Goal: Task Accomplishment & Management: Manage account settings

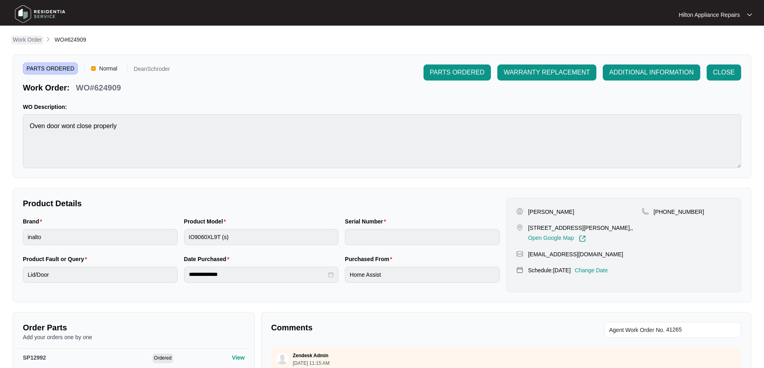
click at [26, 40] on p "Work Order" at bounding box center [27, 40] width 29 height 8
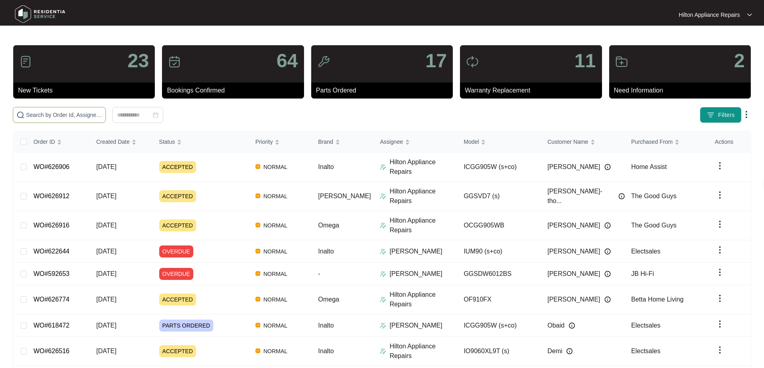
click at [106, 109] on span at bounding box center [59, 115] width 93 height 16
click at [102, 113] on input "text" at bounding box center [64, 115] width 76 height 9
click at [102, 115] on input "text" at bounding box center [64, 115] width 76 height 9
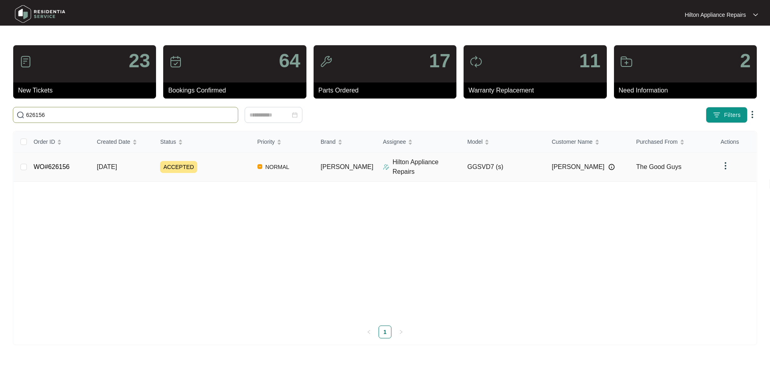
type input "626156"
click at [247, 162] on div "ACCEPTED" at bounding box center [205, 167] width 91 height 12
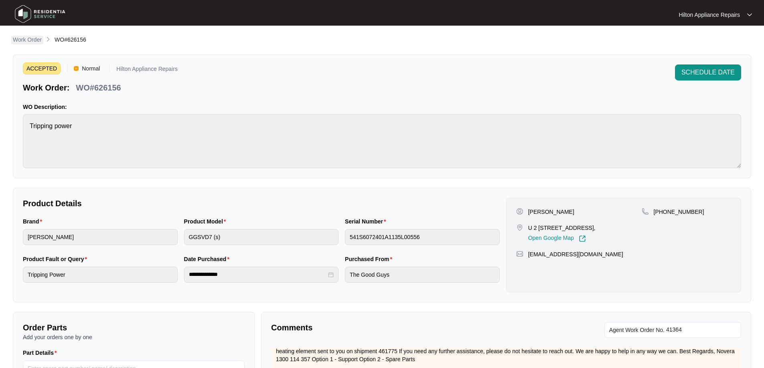
click at [24, 41] on p "Work Order" at bounding box center [27, 40] width 29 height 8
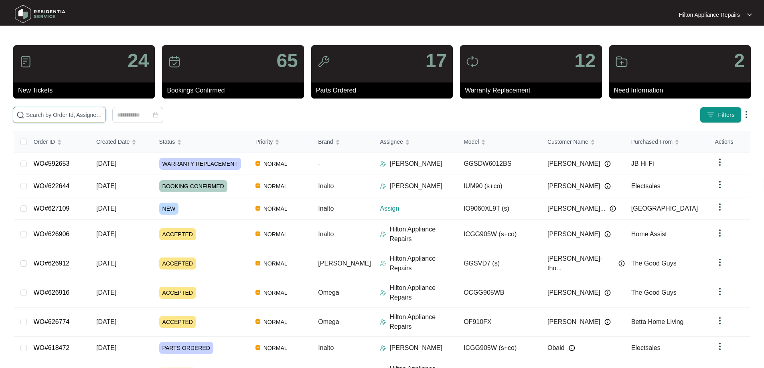
click at [81, 114] on input "text" at bounding box center [64, 115] width 76 height 9
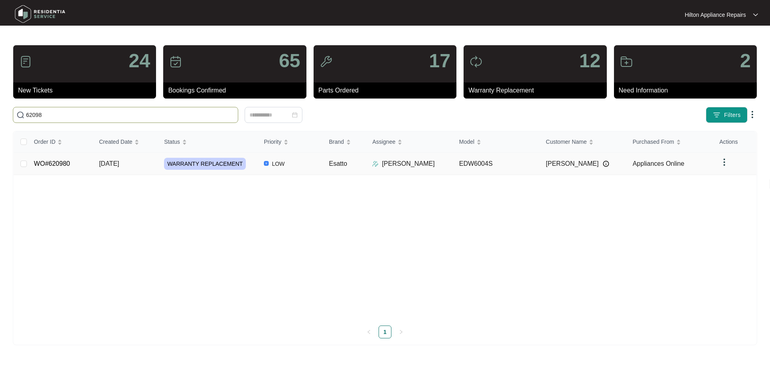
type input "62098"
click at [375, 163] on img at bounding box center [375, 164] width 6 height 6
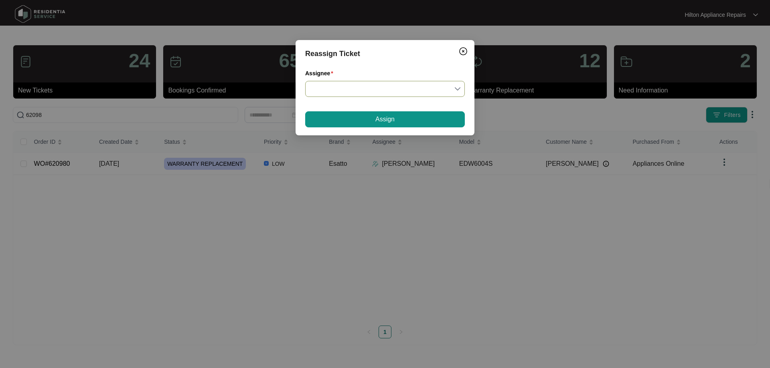
click at [333, 90] on input "Assignee" at bounding box center [385, 88] width 150 height 15
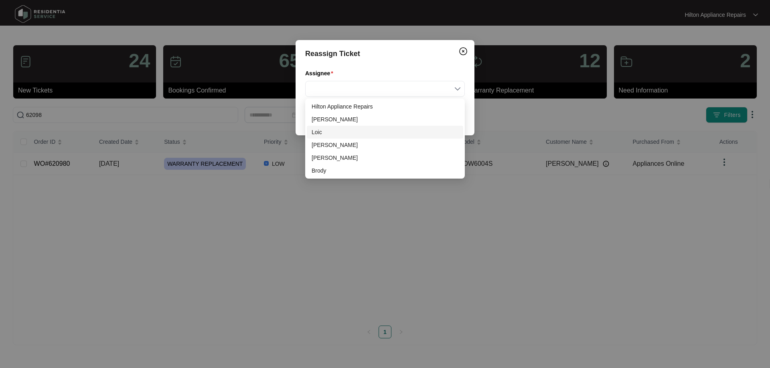
click at [321, 130] on div "Loic" at bounding box center [385, 132] width 147 height 9
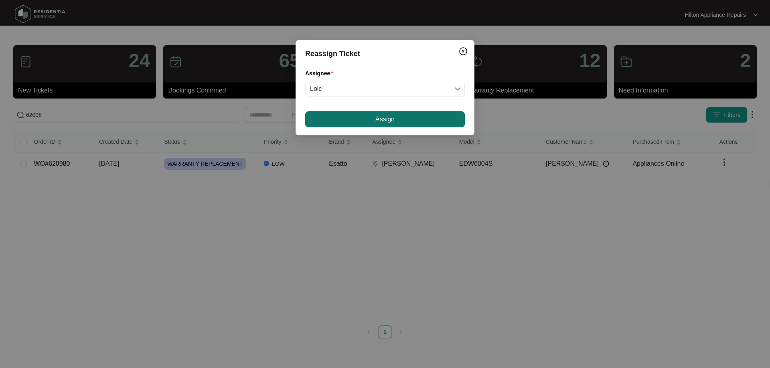
click at [366, 120] on button "Assign" at bounding box center [385, 119] width 160 height 16
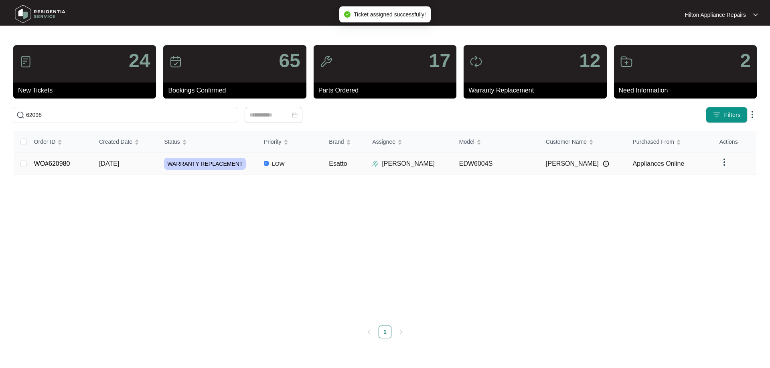
click at [304, 163] on td "LOW" at bounding box center [289, 164] width 65 height 22
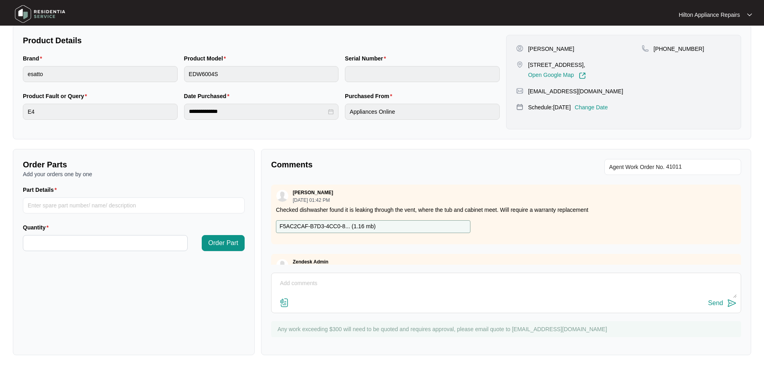
scroll to position [123, 0]
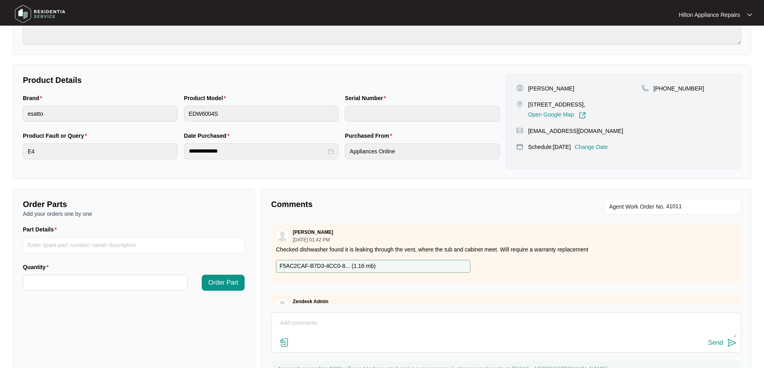
click at [608, 148] on p "Change Date" at bounding box center [591, 147] width 33 height 8
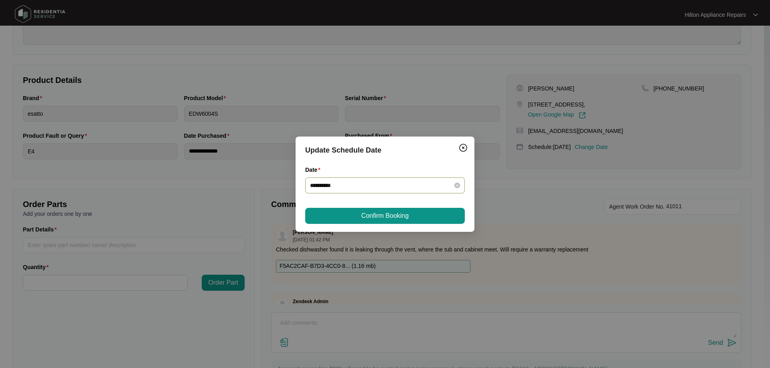
click at [389, 192] on div "**********" at bounding box center [385, 186] width 160 height 16
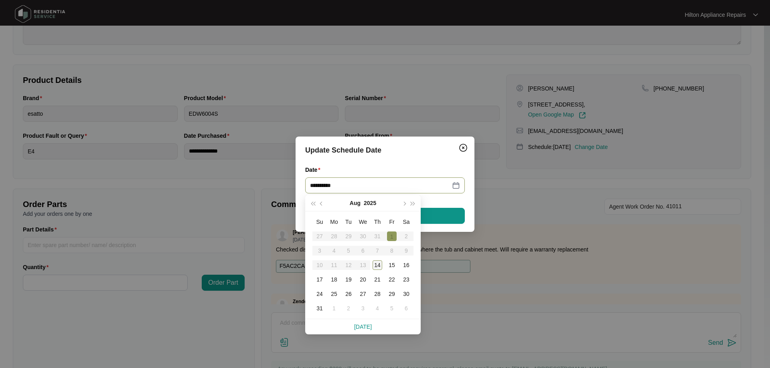
type input "**********"
click at [377, 264] on div "14" at bounding box center [378, 266] width 10 height 10
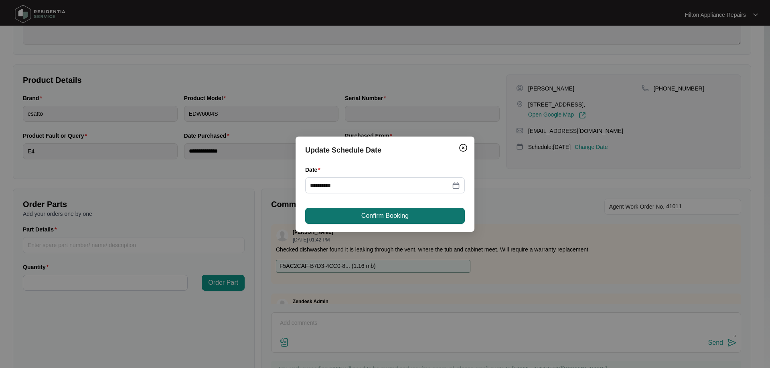
click at [409, 217] on button "Confirm Booking" at bounding box center [385, 216] width 160 height 16
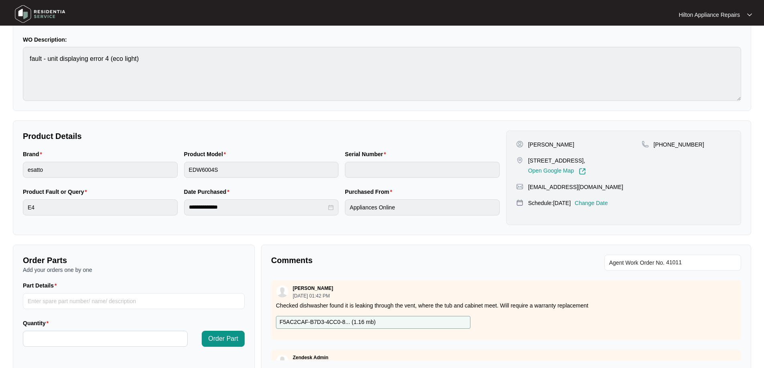
scroll to position [0, 0]
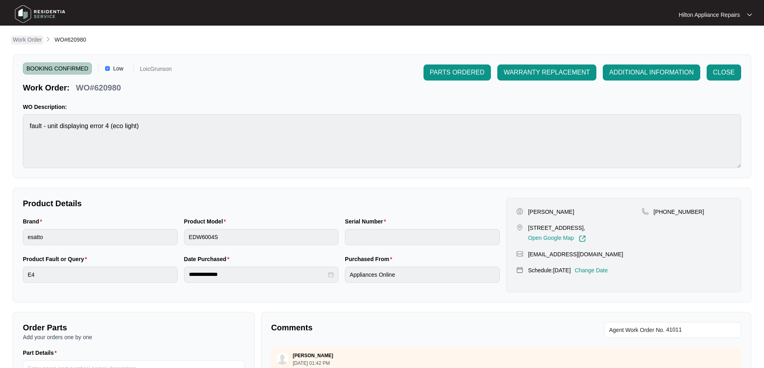
click at [40, 43] on p "Work Order" at bounding box center [27, 40] width 29 height 8
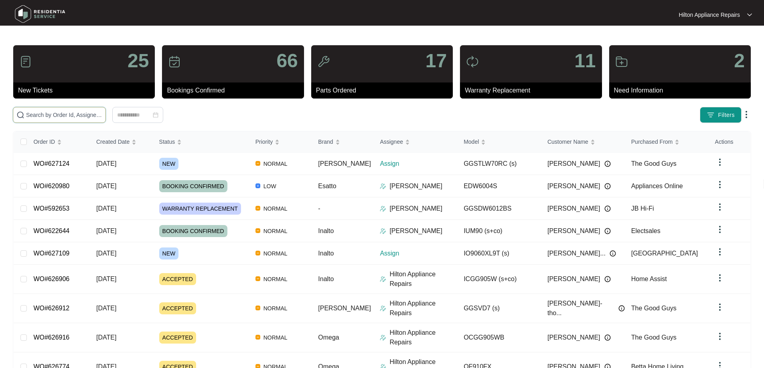
click at [102, 113] on input "text" at bounding box center [64, 115] width 76 height 9
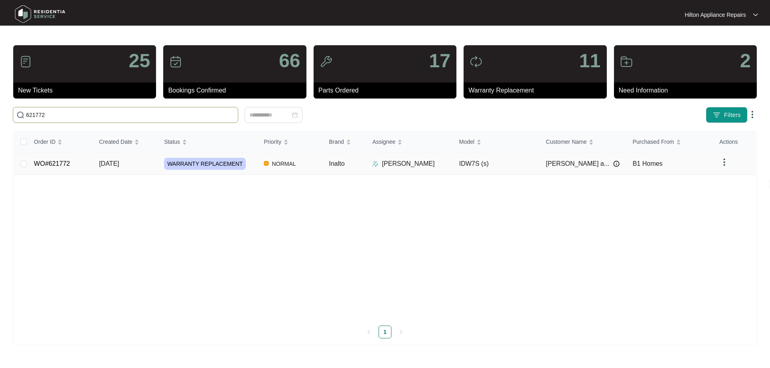
type input "621772"
click at [358, 166] on td "Inalto" at bounding box center [343, 164] width 43 height 22
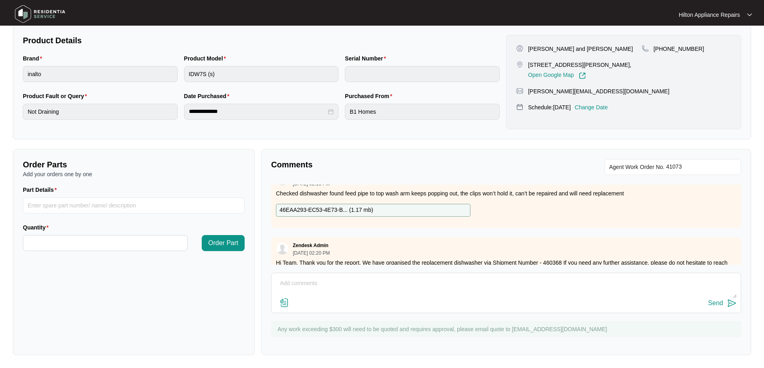
scroll to position [363, 0]
